Goal: Transaction & Acquisition: Purchase product/service

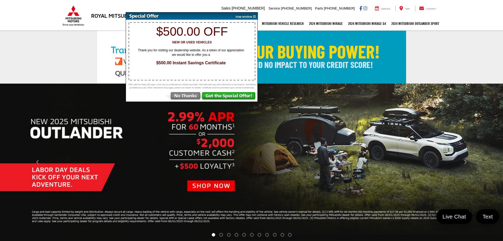
click at [177, 96] on img at bounding box center [183, 97] width 37 height 10
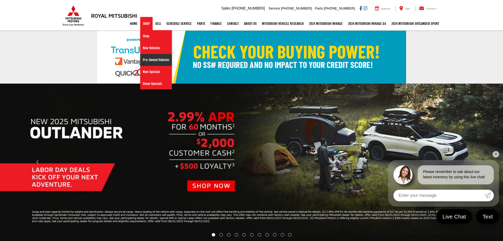
click at [141, 60] on link "Pre-Owned Vehicles" at bounding box center [156, 60] width 32 height 12
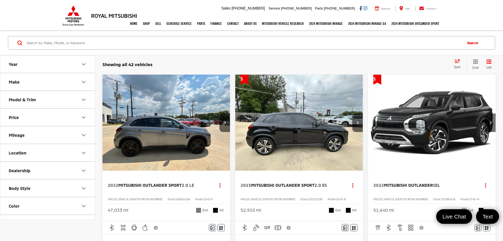
click at [459, 66] on span "Sort" at bounding box center [457, 67] width 6 height 4
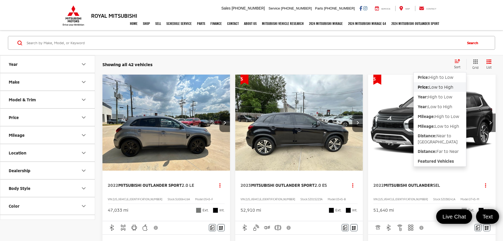
click at [433, 88] on span "Low to High" at bounding box center [441, 86] width 24 height 5
